Goal: Transaction & Acquisition: Purchase product/service

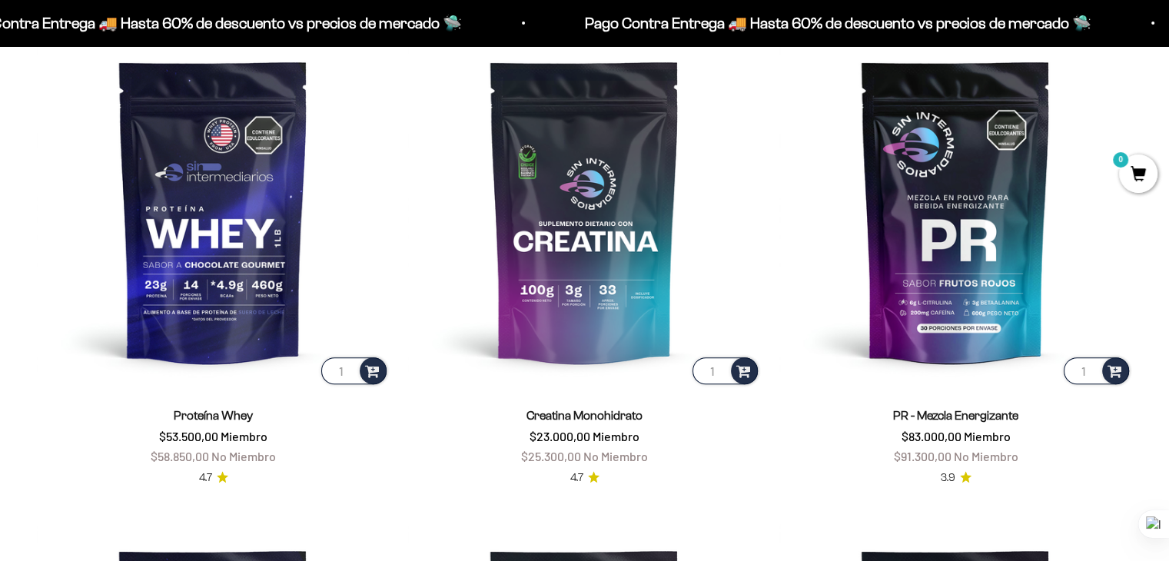
scroll to position [688, 0]
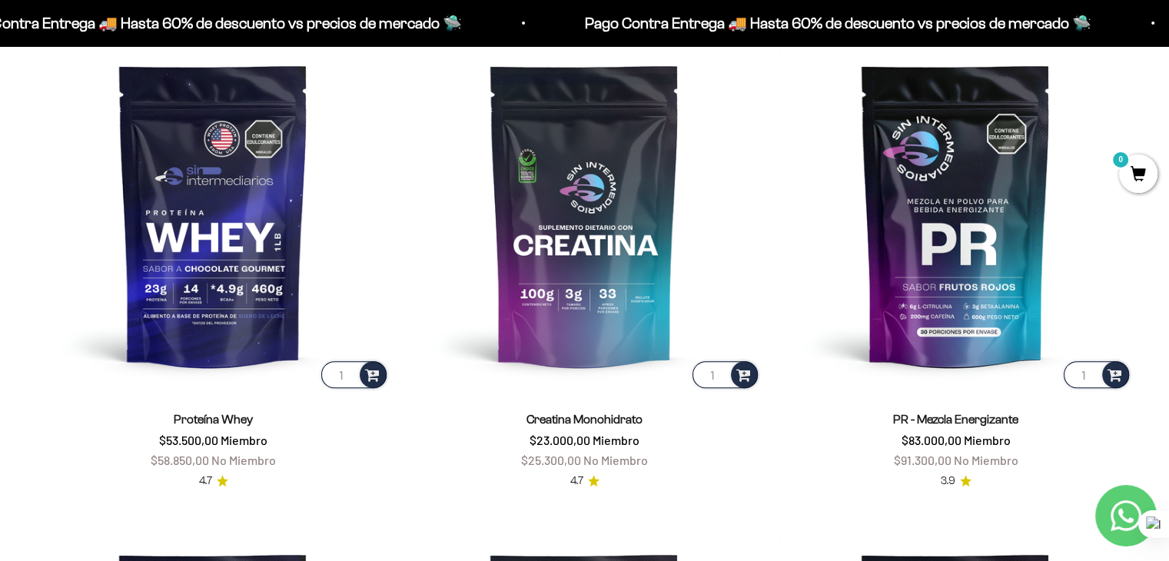
click at [197, 425] on link "Proteína Whey" at bounding box center [213, 419] width 79 height 13
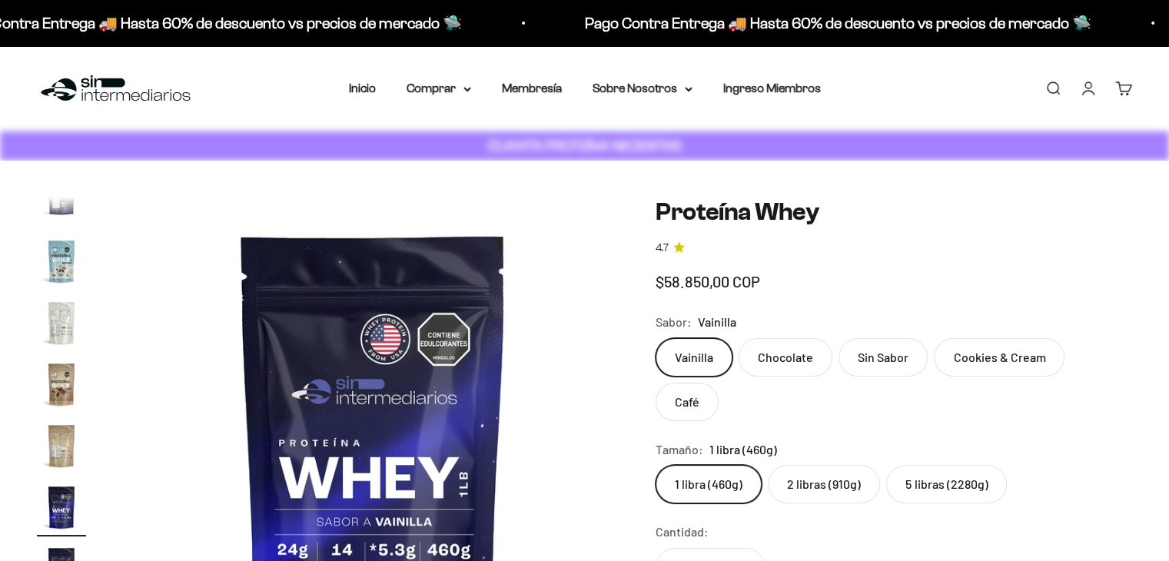
scroll to position [739, 0]
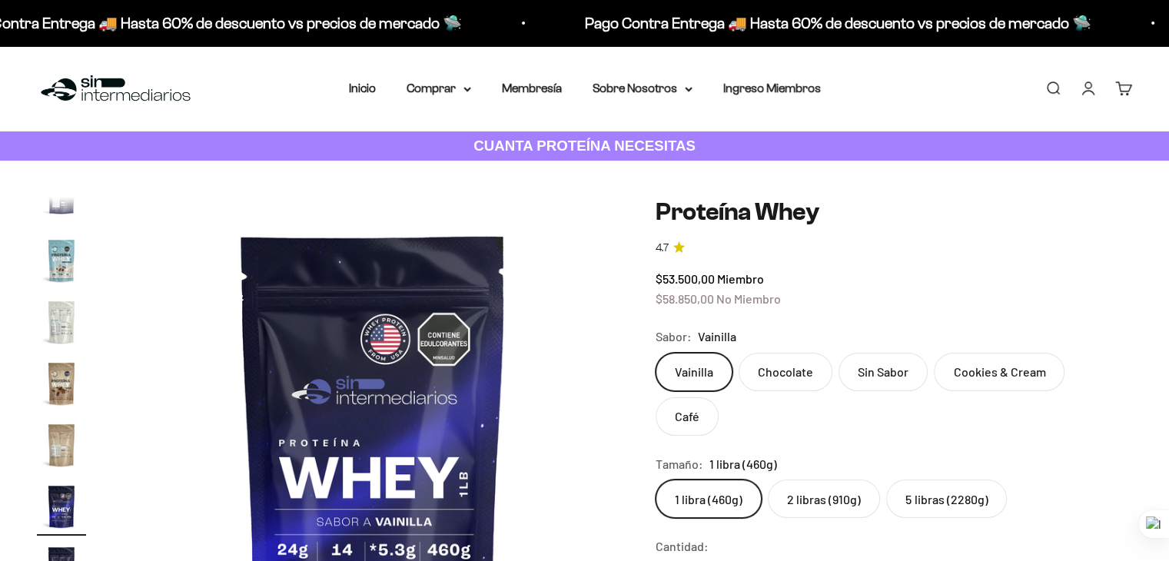
click at [766, 380] on label "Chocolate" at bounding box center [785, 372] width 94 height 38
click at [655, 353] on input "Chocolate" at bounding box center [655, 352] width 1 height 1
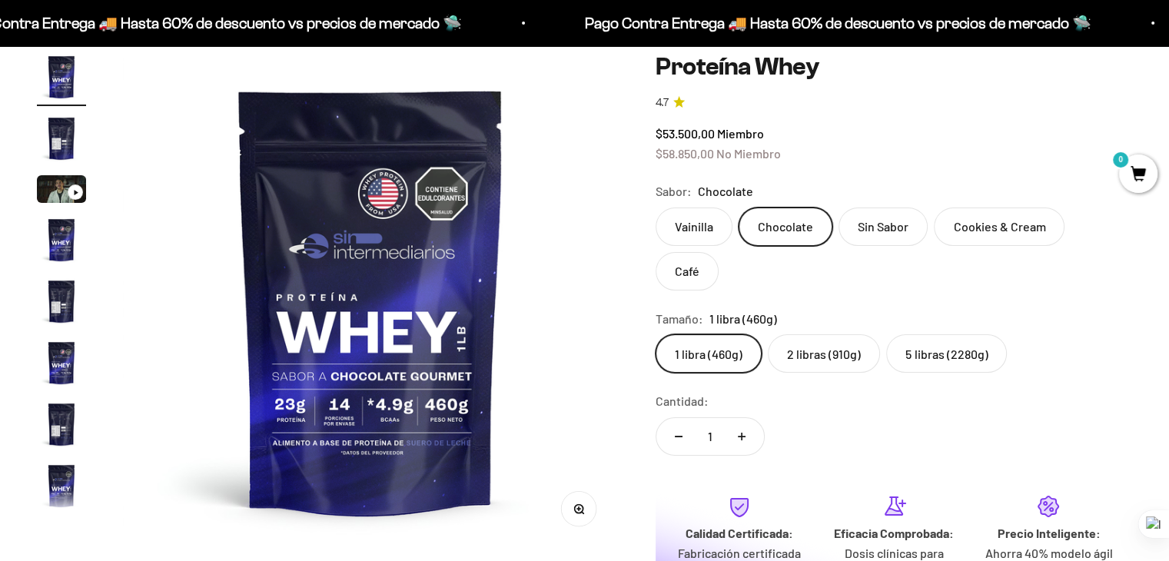
scroll to position [154, 0]
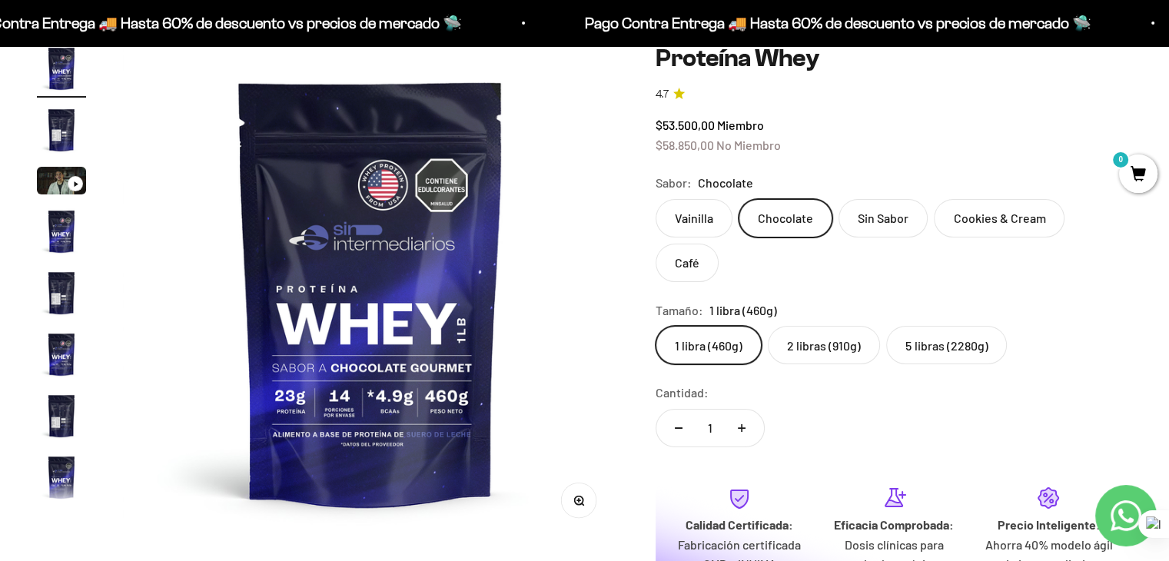
click at [946, 326] on label "5 libras (2280g)" at bounding box center [946, 345] width 121 height 38
click at [655, 325] on input "5 libras (2280g)" at bounding box center [655, 325] width 1 height 1
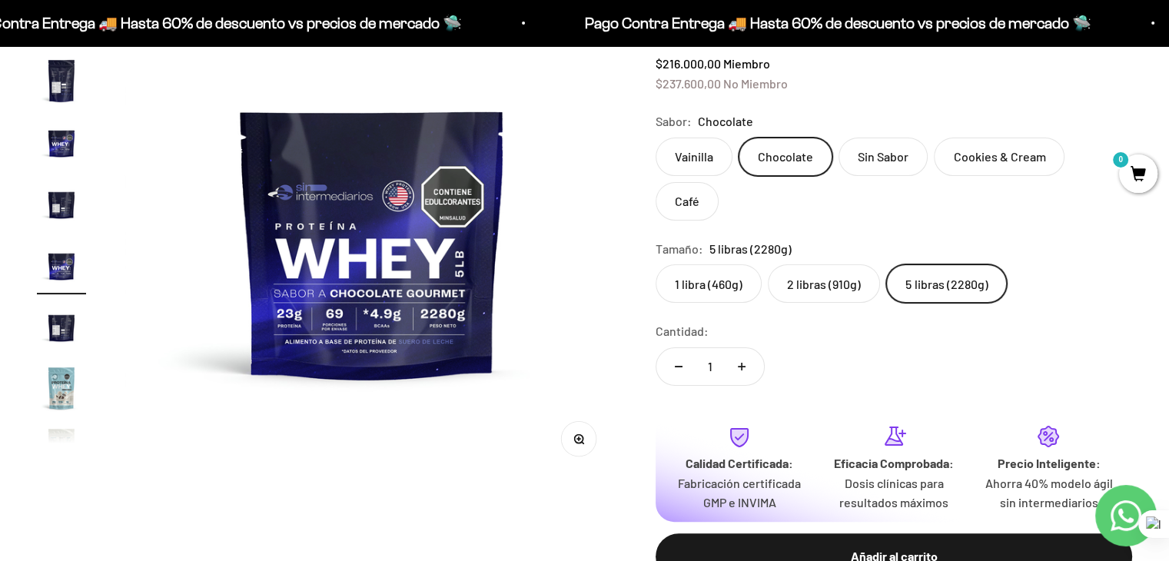
scroll to position [230, 0]
